Goal: Information Seeking & Learning: Learn about a topic

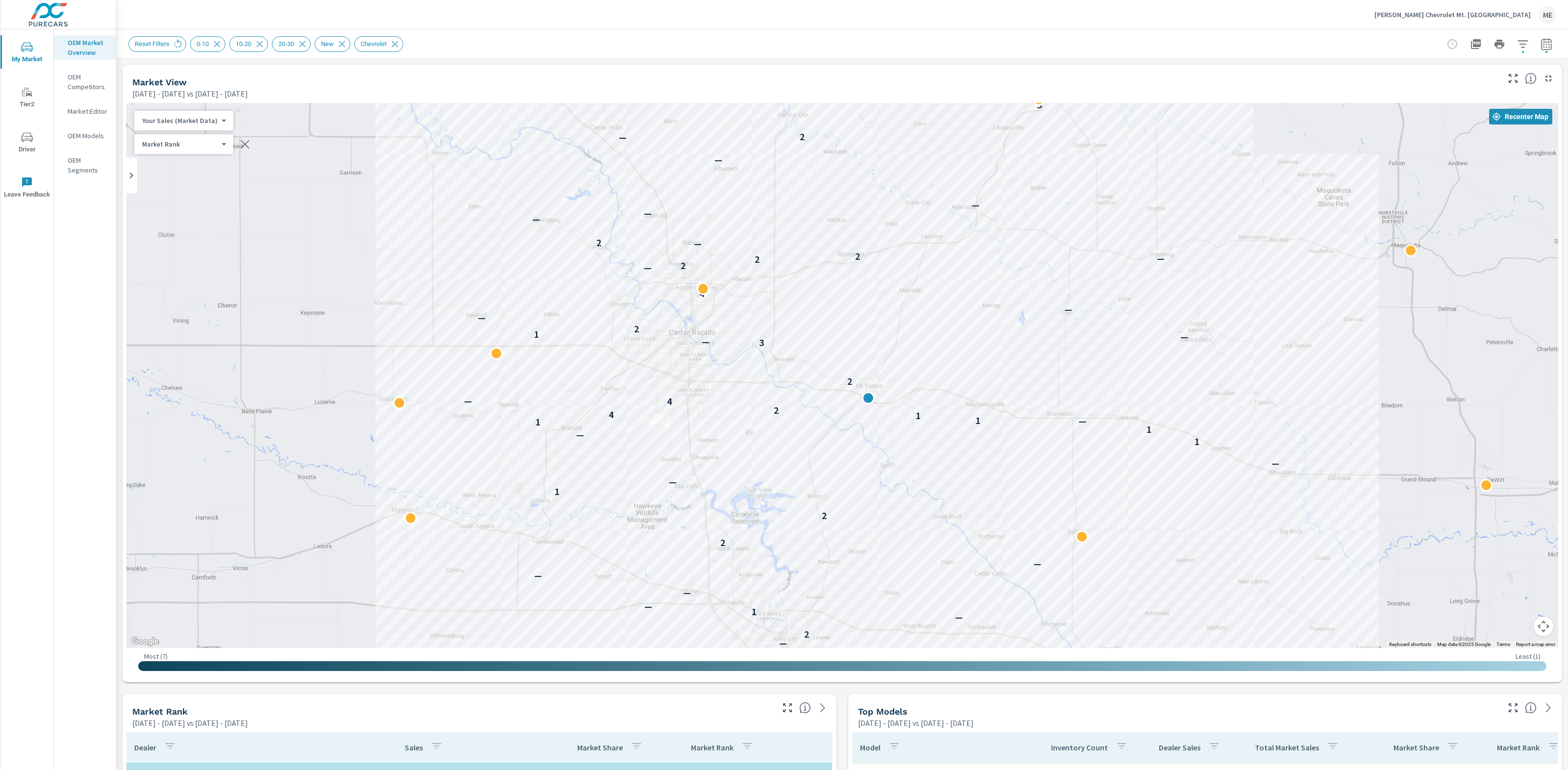
scroll to position [178, 0]
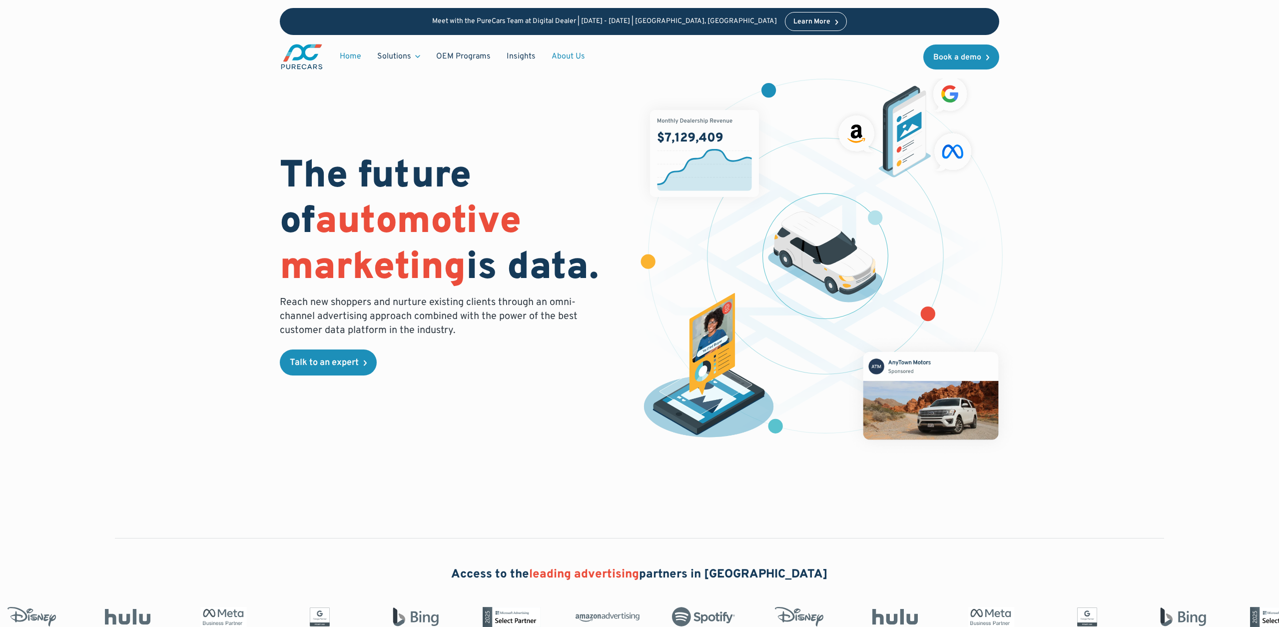
click at [572, 56] on link "About Us" at bounding box center [568, 56] width 49 height 19
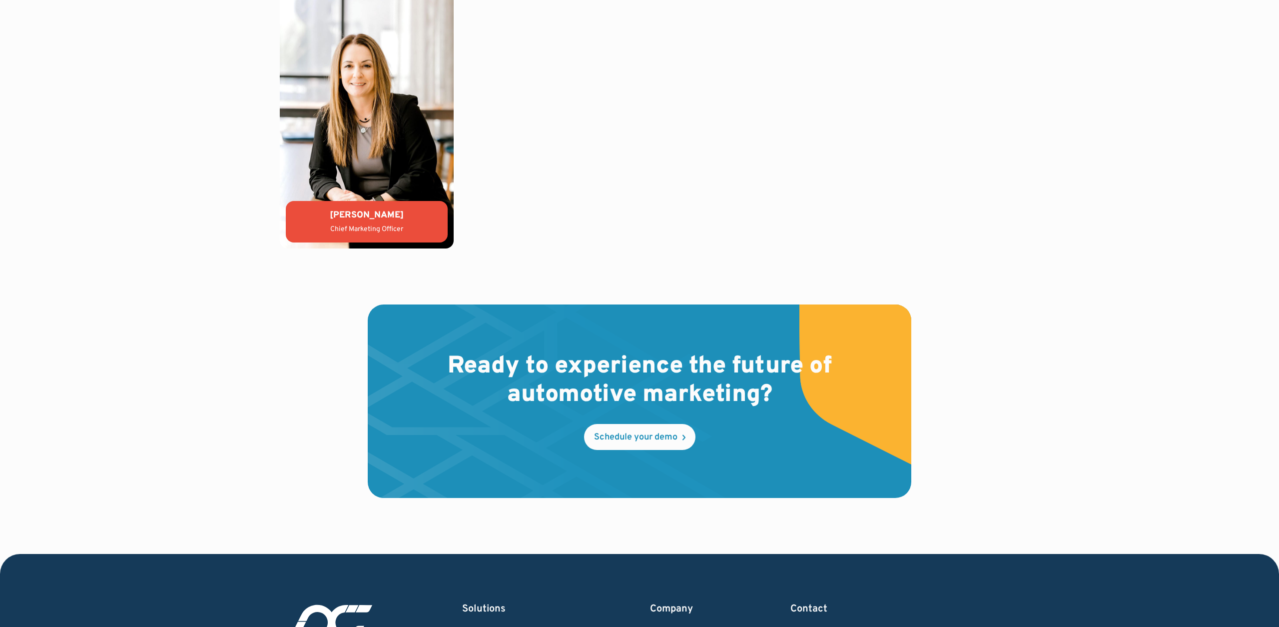
scroll to position [2779, 0]
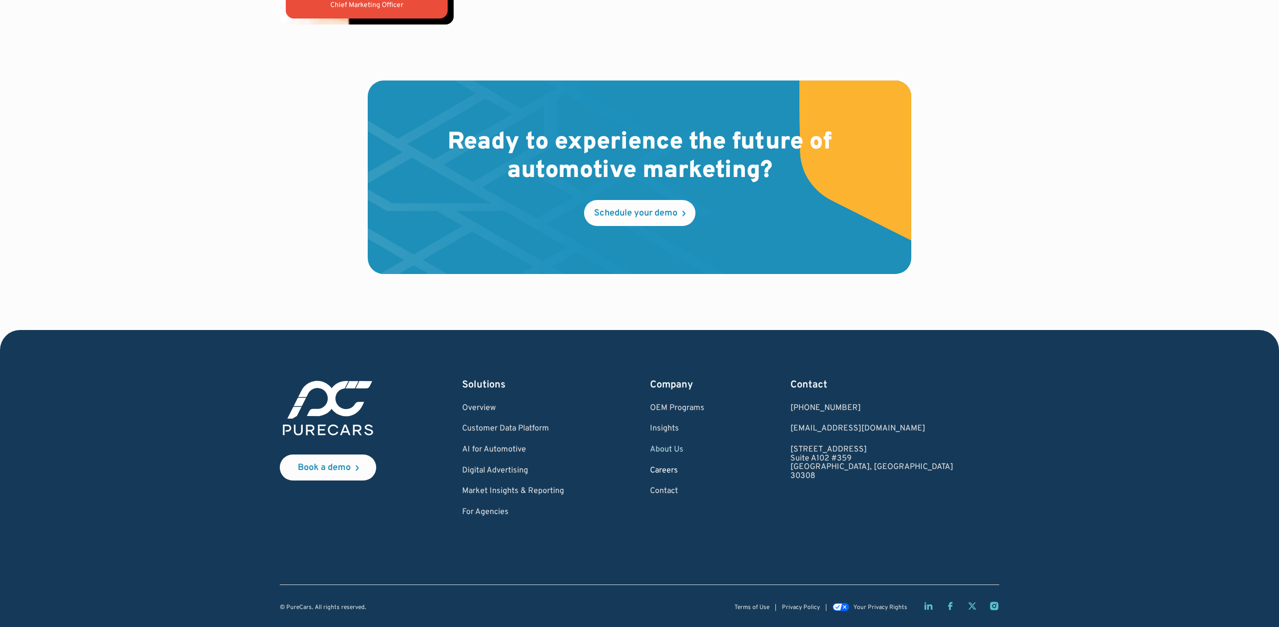
click at [704, 471] on link "Careers" at bounding box center [677, 470] width 54 height 9
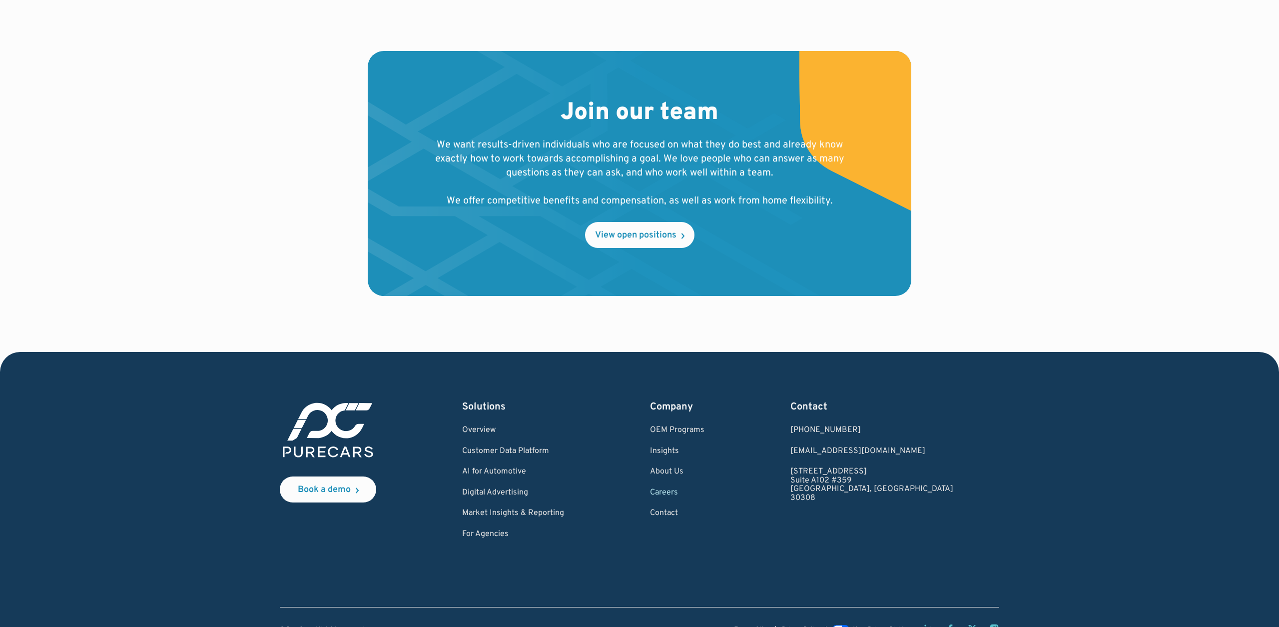
scroll to position [1000, 0]
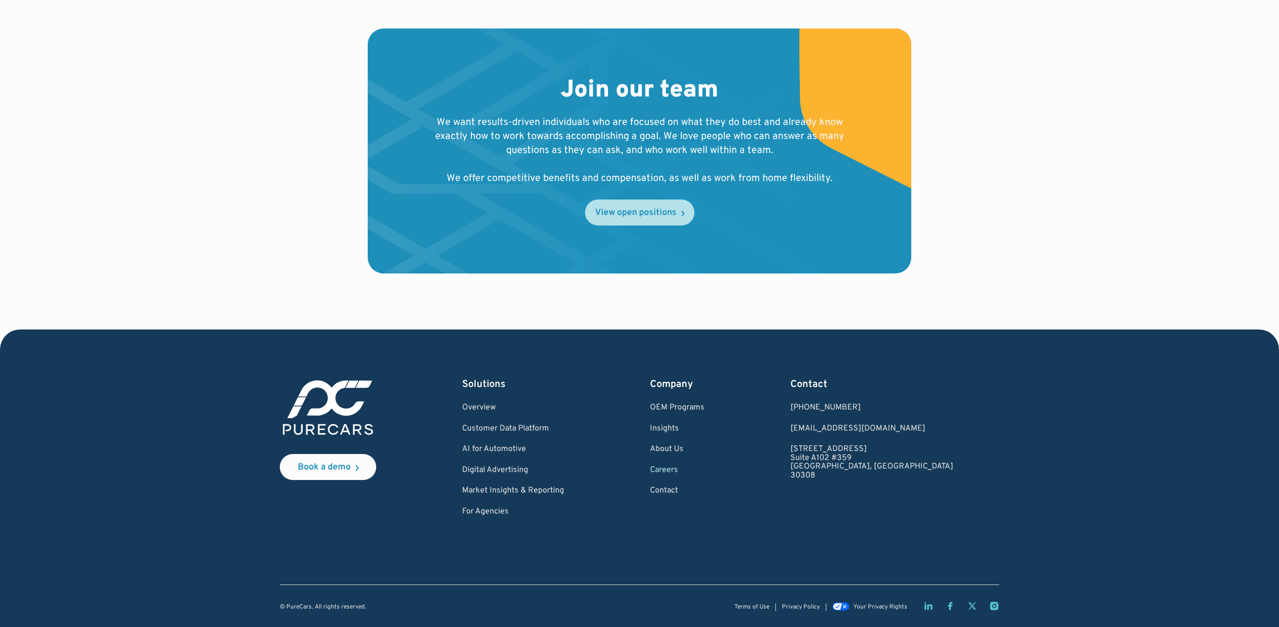
click at [642, 213] on div "View open positions" at bounding box center [635, 212] width 81 height 9
